Goal: Information Seeking & Learning: Learn about a topic

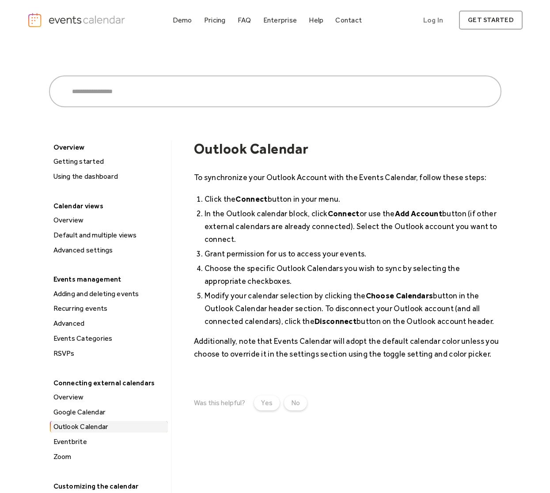
click at [107, 294] on div "Adding and deleting events" at bounding box center [109, 293] width 117 height 11
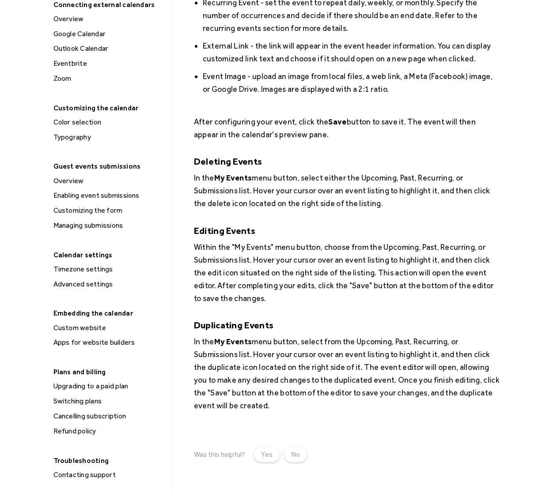
scroll to position [397, 0]
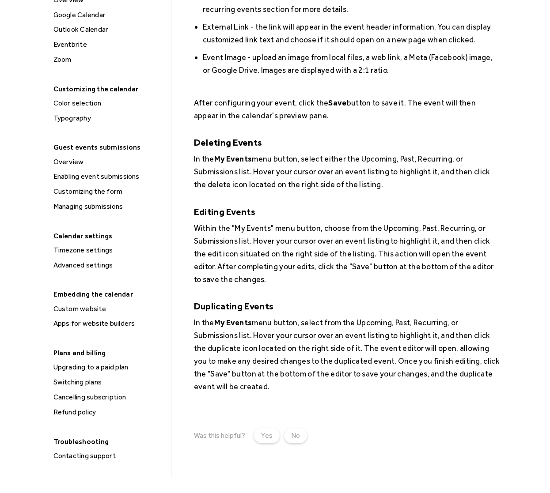
click at [81, 264] on div "Advanced settings" at bounding box center [109, 265] width 117 height 11
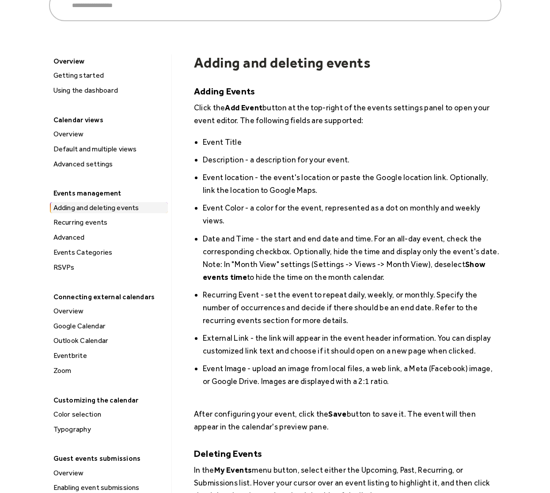
scroll to position [44, 0]
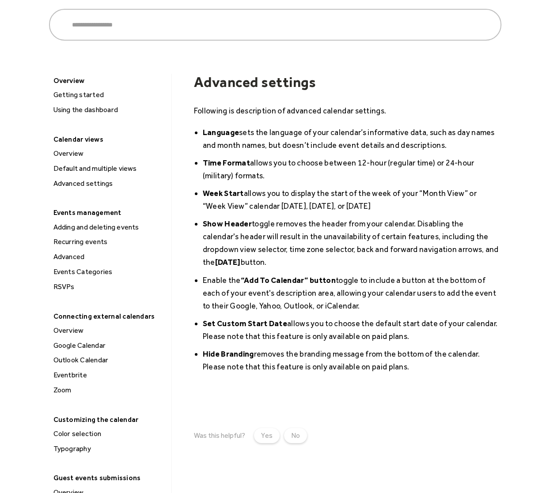
scroll to position [44, 0]
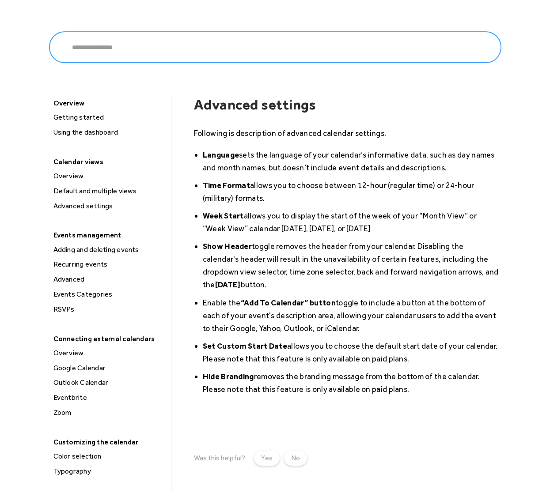
click at [145, 47] on input "search" at bounding box center [275, 47] width 452 height 32
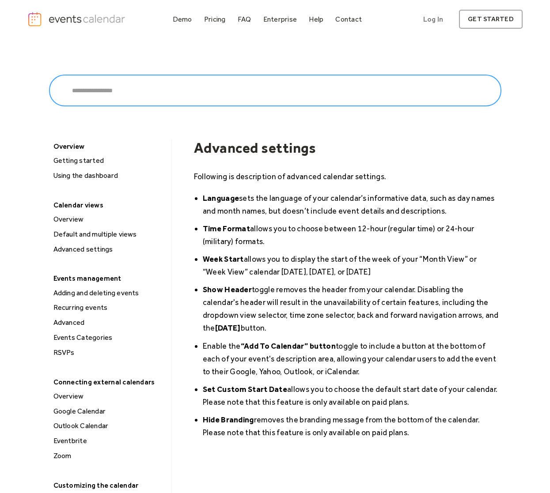
scroll to position [0, 0]
